Goal: Information Seeking & Learning: Learn about a topic

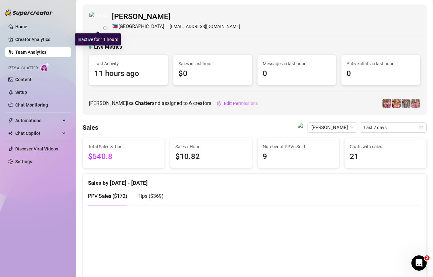
click at [97, 18] on img at bounding box center [97, 20] width 17 height 17
click at [42, 53] on link "Team Analytics" at bounding box center [30, 52] width 31 height 5
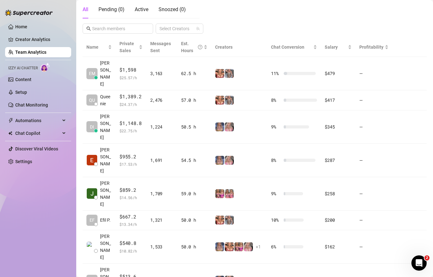
scroll to position [114, 0]
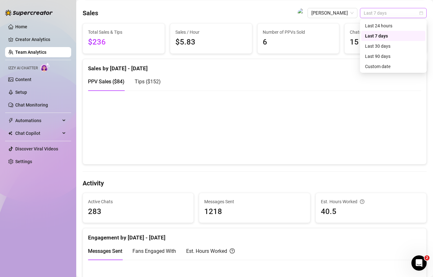
click at [385, 12] on span "Last 7 days" at bounding box center [393, 13] width 59 height 10
click at [379, 67] on div "Custom date" at bounding box center [393, 66] width 57 height 7
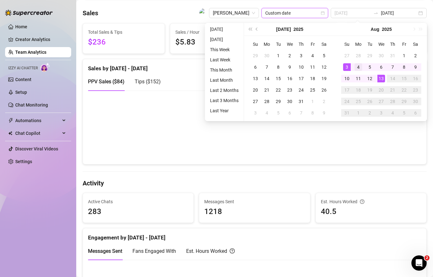
type input "2025-08-04"
click at [354, 68] on td "4" at bounding box center [358, 66] width 11 height 11
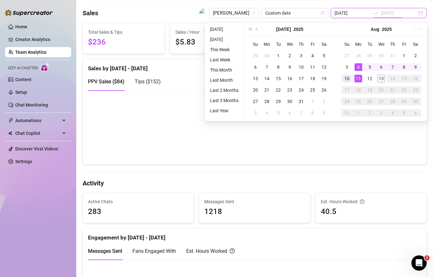
type input "2025-08-10"
click at [347, 78] on div "10" at bounding box center [347, 79] width 8 height 8
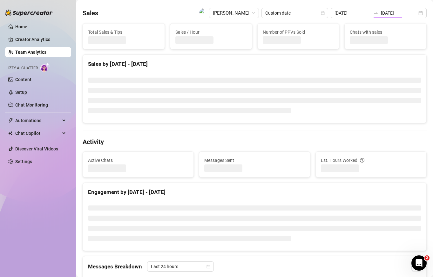
type input "2025-08-04"
type input "2025-08-10"
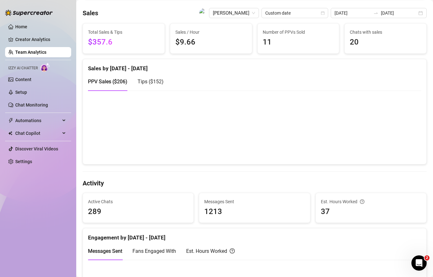
click at [115, 39] on span "$357.6" at bounding box center [124, 42] width 72 height 12
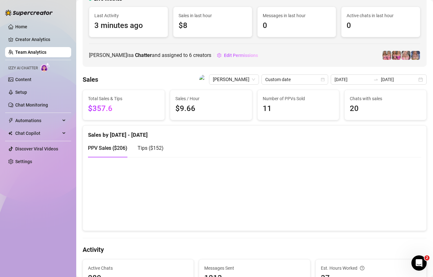
scroll to position [60, 0]
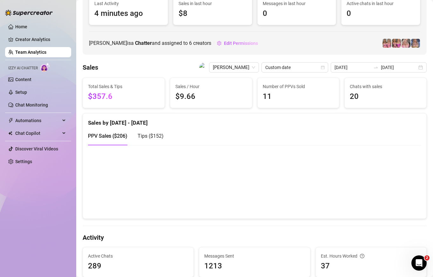
click at [155, 135] on span "Tips ( $152 )" at bounding box center [151, 136] width 26 height 6
click at [132, 140] on div "PPV Sales ( $206 ) Tips ( $152 )" at bounding box center [126, 136] width 76 height 18
click at [125, 140] on div "PPV Sales ( $206 )" at bounding box center [107, 136] width 39 height 8
click at [140, 134] on span "Tips ( $152 )" at bounding box center [151, 136] width 26 height 6
click at [114, 136] on span "PPV Sales ( $206 )" at bounding box center [107, 136] width 39 height 6
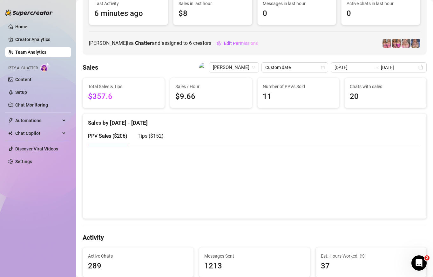
scroll to position [0, 0]
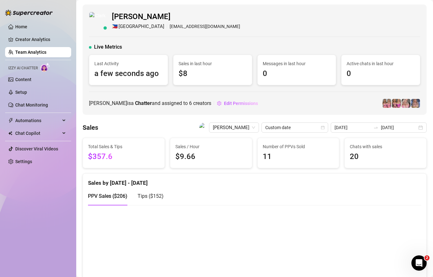
click at [23, 53] on link "Team Analytics" at bounding box center [30, 52] width 31 height 5
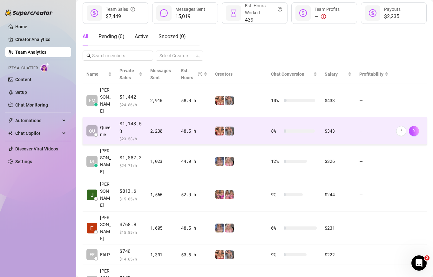
scroll to position [150, 0]
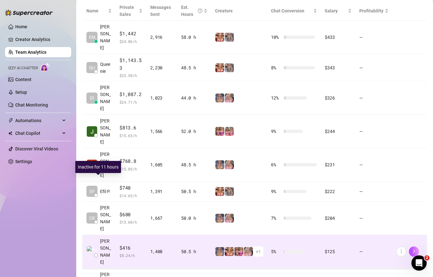
click at [109, 237] on span "[PERSON_NAME]" at bounding box center [106, 251] width 12 height 28
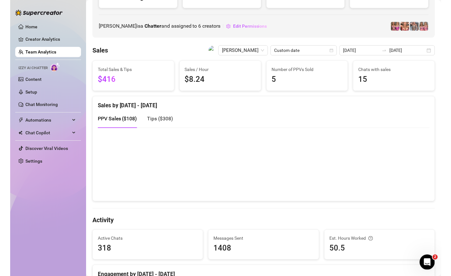
scroll to position [87, 0]
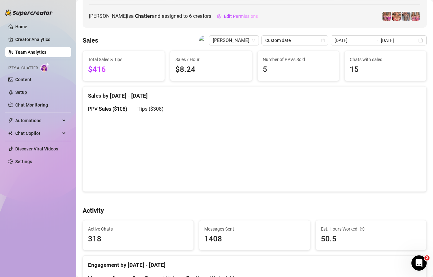
click at [150, 108] on span "Tips ( $308 )" at bounding box center [151, 109] width 26 height 6
click at [46, 50] on link "Team Analytics" at bounding box center [30, 52] width 31 height 5
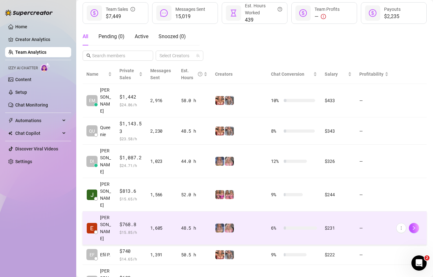
click at [109, 214] on span "[PERSON_NAME]" at bounding box center [106, 228] width 12 height 28
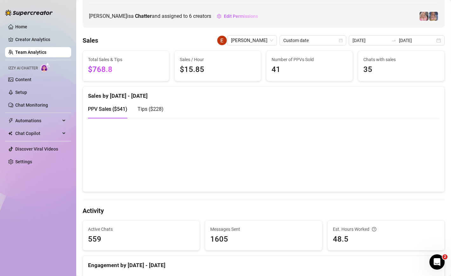
click at [154, 107] on span "Tips ( $228 )" at bounding box center [151, 109] width 26 height 6
click at [113, 110] on span "PPV Sales ( $541 )" at bounding box center [107, 109] width 39 height 6
click at [159, 109] on span "Tips ( $228 )" at bounding box center [151, 109] width 26 height 6
click at [38, 39] on link "Creator Analytics" at bounding box center [40, 39] width 51 height 10
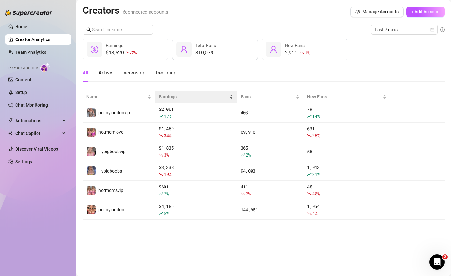
click at [176, 100] on div "Earnings" at bounding box center [196, 96] width 74 height 7
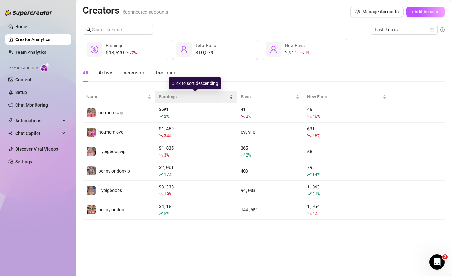
click at [176, 100] on div "Earnings" at bounding box center [196, 96] width 74 height 7
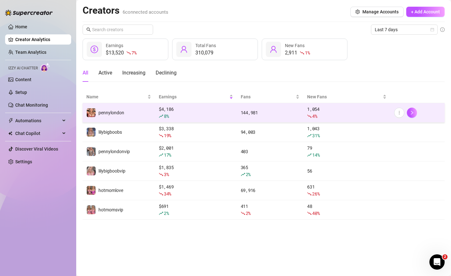
click at [190, 113] on div "8 %" at bounding box center [196, 116] width 74 height 7
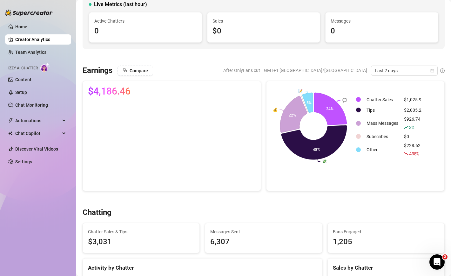
scroll to position [51, 0]
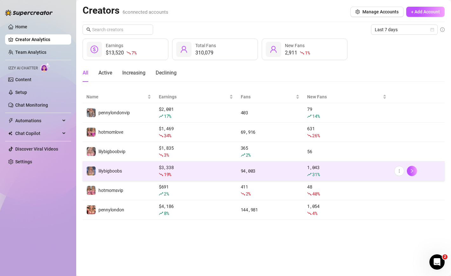
click at [130, 169] on td "lilybigboobs" at bounding box center [119, 170] width 72 height 19
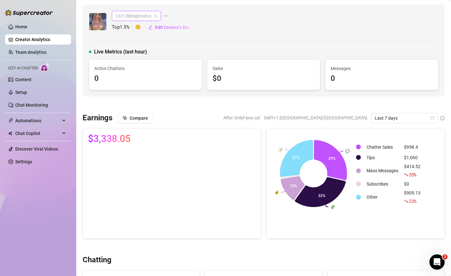
click at [142, 17] on span "LILY (lilybigboobs)" at bounding box center [137, 16] width 42 height 10
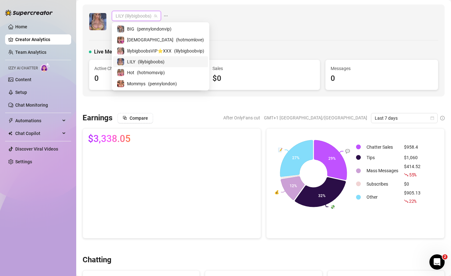
click at [172, 62] on div "LILY ( lilybigboobs )" at bounding box center [160, 62] width 87 height 8
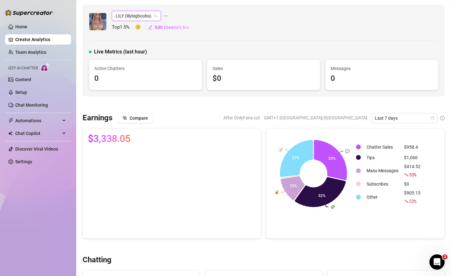
click at [135, 15] on span "LILY (lilybigboobs)" at bounding box center [137, 16] width 42 height 10
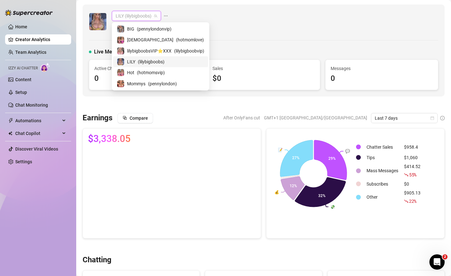
click at [137, 61] on div "LILY ( lilybigboobs )" at bounding box center [160, 62] width 87 height 8
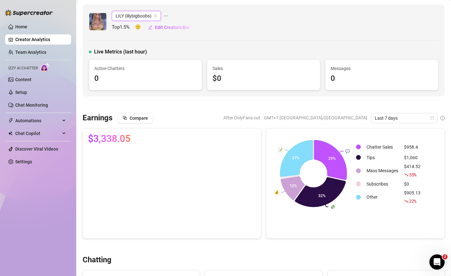
click at [133, 17] on span "LILY (lilybigboobs)" at bounding box center [137, 16] width 42 height 10
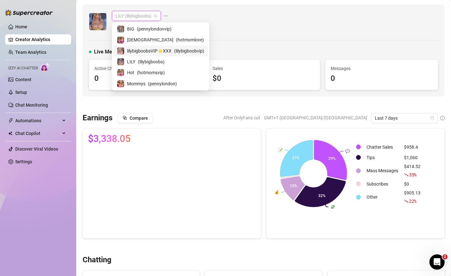
click at [151, 51] on span "lilybigboobsVIP⭐️XXX" at bounding box center [149, 50] width 44 height 7
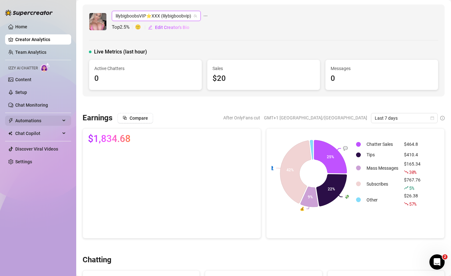
click at [64, 119] on div "Automations" at bounding box center [38, 120] width 66 height 10
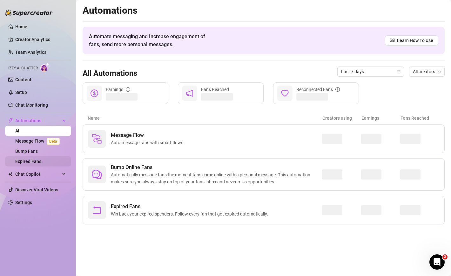
click at [38, 160] on link "Expired Fans" at bounding box center [28, 161] width 26 height 5
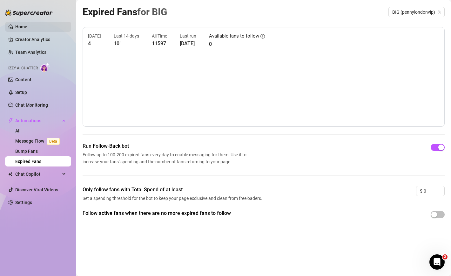
click at [17, 29] on link "Home" at bounding box center [21, 26] width 12 height 5
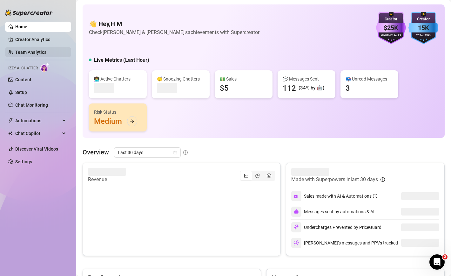
click at [29, 51] on link "Team Analytics" at bounding box center [30, 52] width 31 height 5
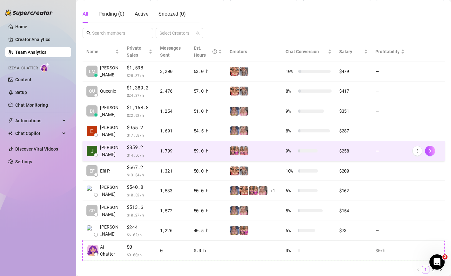
scroll to position [111, 0]
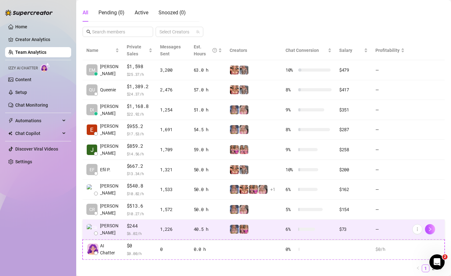
click at [113, 226] on td "[PERSON_NAME]" at bounding box center [103, 229] width 40 height 20
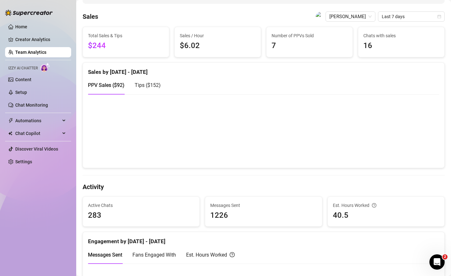
click at [86, 74] on div "Sales by [DATE] - [DATE] PPV Sales ( $92 ) Tips ( $152 )" at bounding box center [264, 78] width 362 height 31
click at [27, 27] on link "Home" at bounding box center [21, 26] width 12 height 5
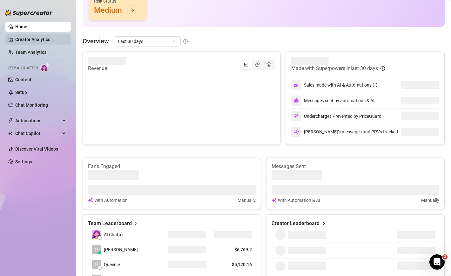
click at [32, 35] on link "Creator Analytics" at bounding box center [40, 39] width 51 height 10
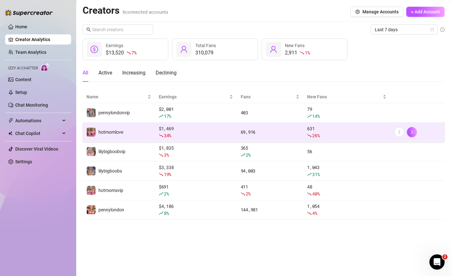
click at [137, 134] on td "hotmomlove" at bounding box center [119, 131] width 72 height 19
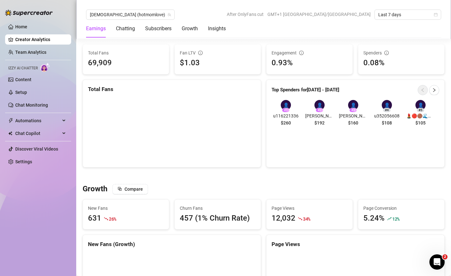
scroll to position [589, 0]
